Goal: Task Accomplishment & Management: Use online tool/utility

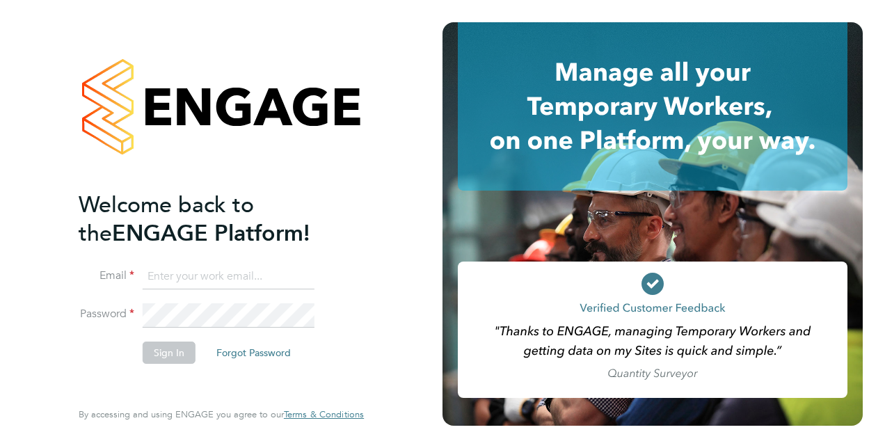
type input "ian.goodman@vistry.co.uk"
click at [171, 356] on button "Sign In" at bounding box center [169, 353] width 53 height 22
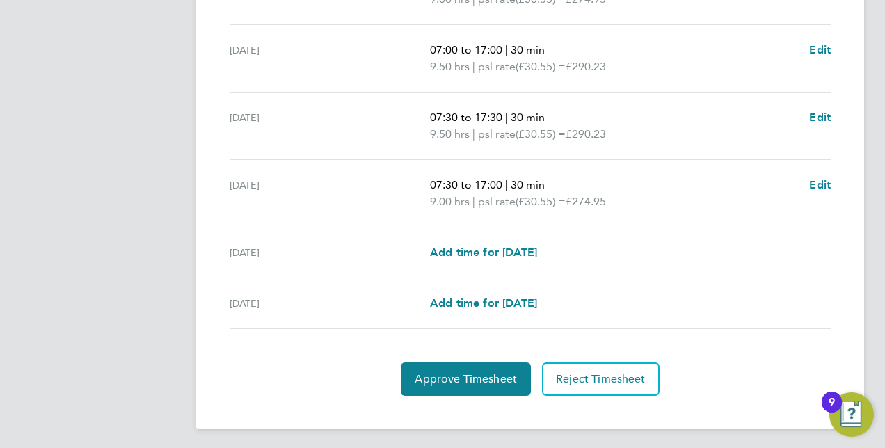
scroll to position [538, 0]
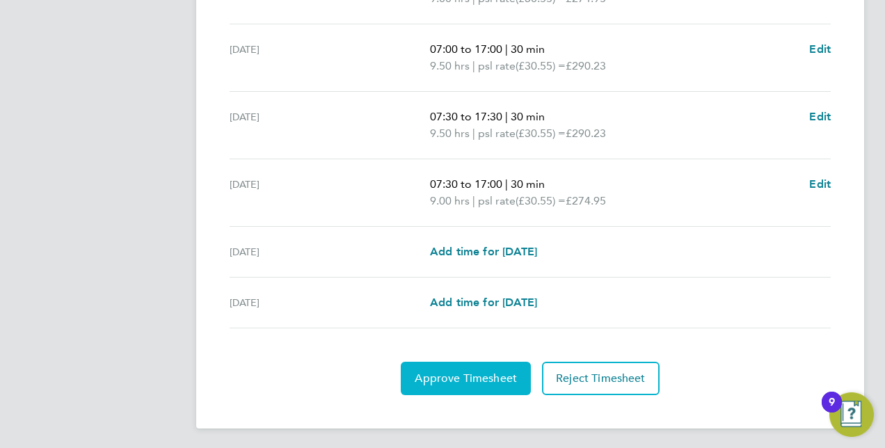
click at [505, 372] on span "Approve Timesheet" at bounding box center [466, 379] width 102 height 14
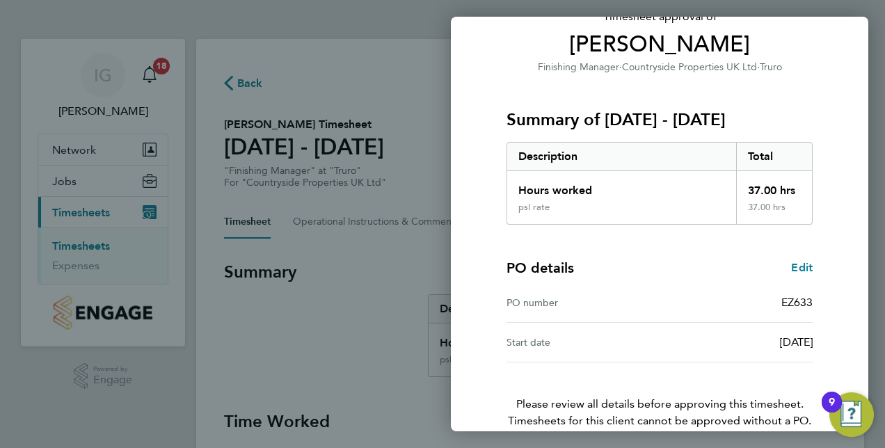
scroll to position [177, 0]
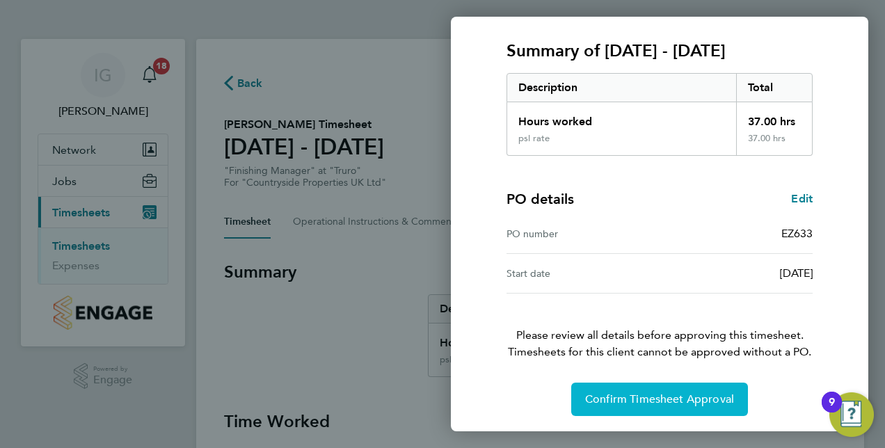
click at [713, 401] on span "Confirm Timesheet Approval" at bounding box center [659, 399] width 149 height 14
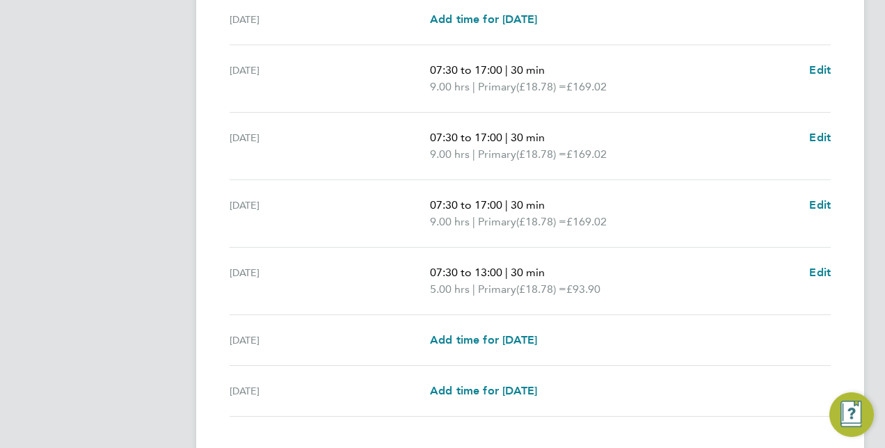
scroll to position [538, 0]
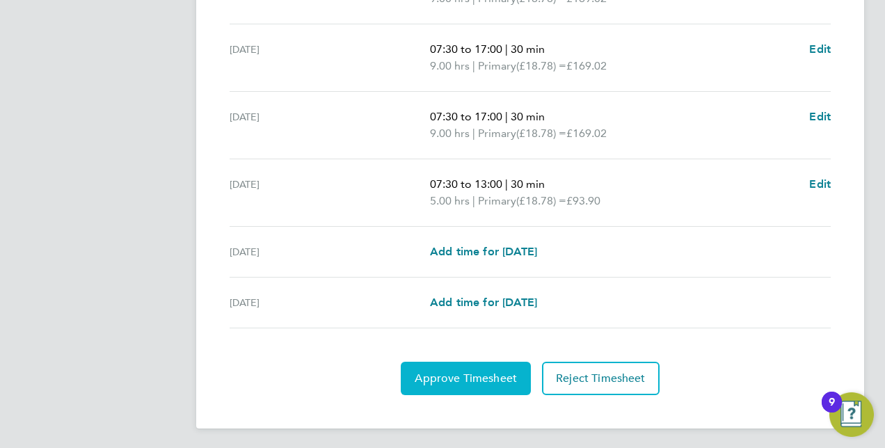
click at [479, 378] on span "Approve Timesheet" at bounding box center [466, 379] width 102 height 14
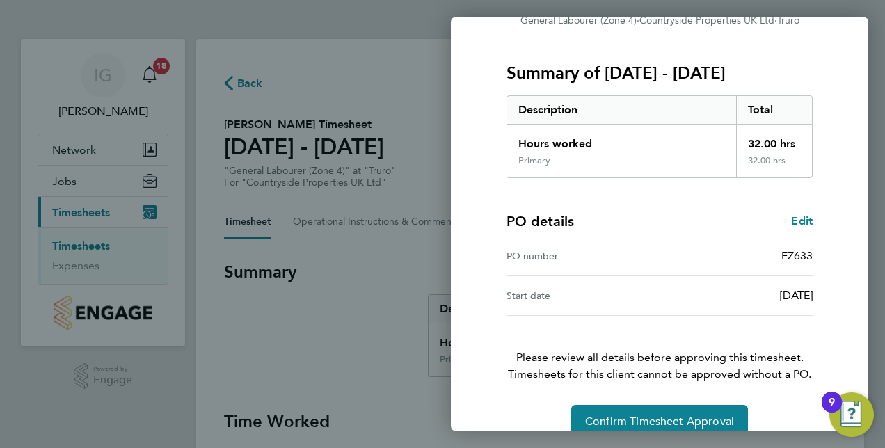
scroll to position [177, 0]
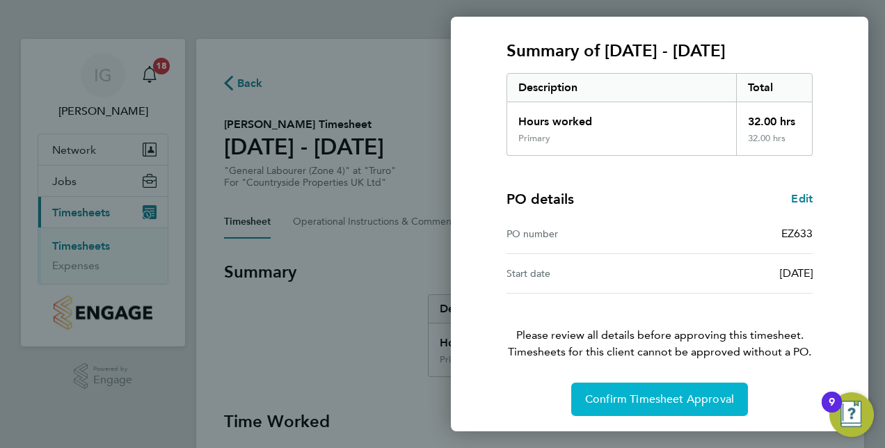
click at [651, 402] on span "Confirm Timesheet Approval" at bounding box center [659, 399] width 149 height 14
